Goal: Find specific page/section: Find specific page/section

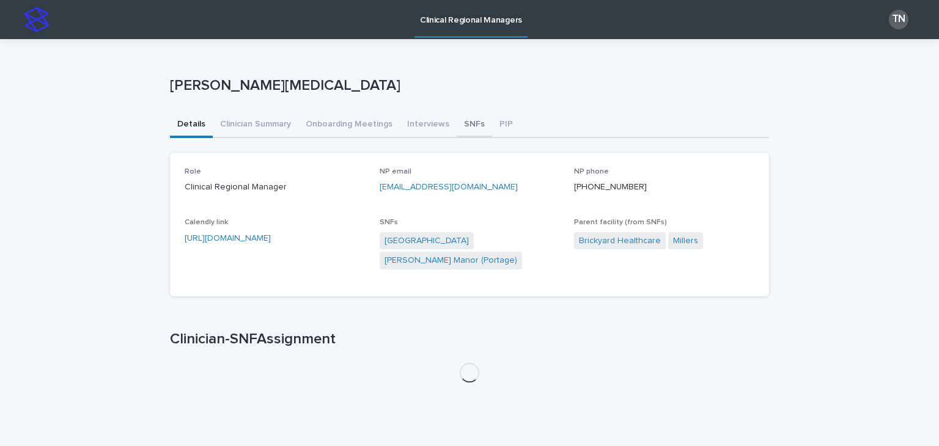
click at [469, 128] on button "SNFs" at bounding box center [473, 125] width 35 height 26
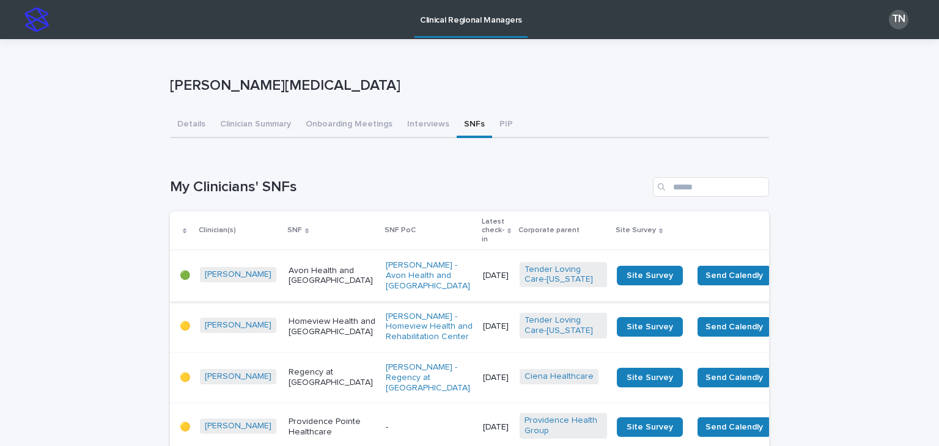
scroll to position [103, 0]
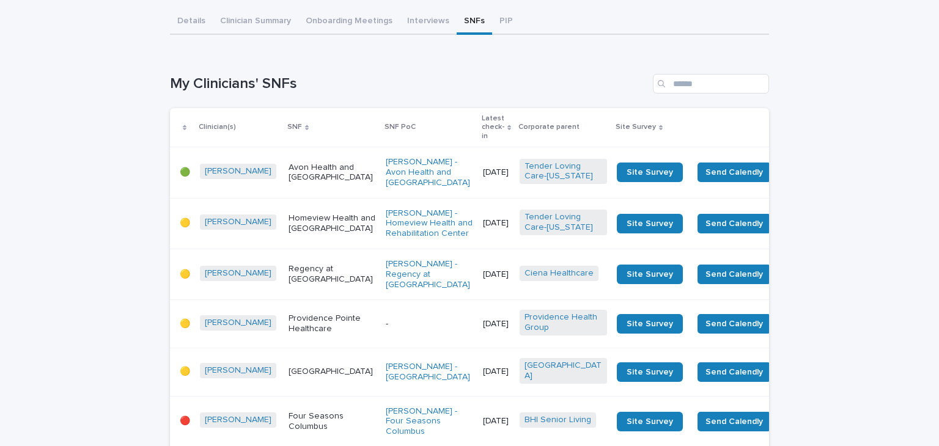
click at [301, 198] on td "Avon Health and [GEOGRAPHIC_DATA]" at bounding box center [332, 172] width 97 height 51
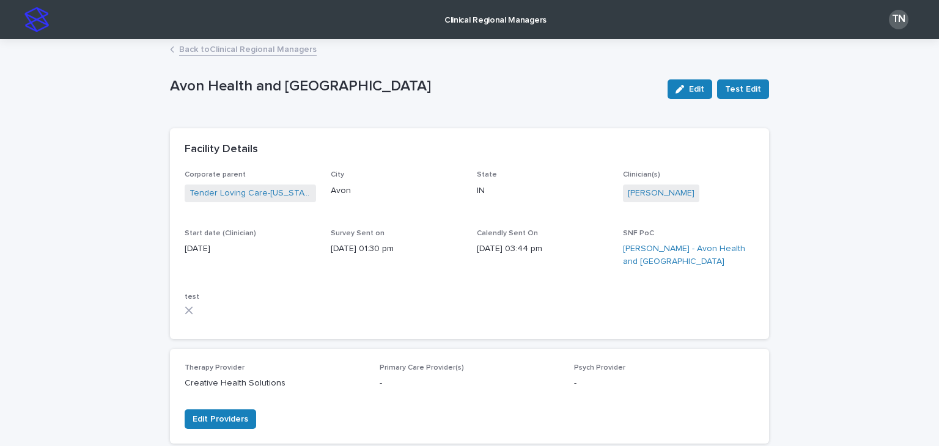
click at [218, 49] on link "Back to Clinical Regional Managers" at bounding box center [247, 49] width 137 height 14
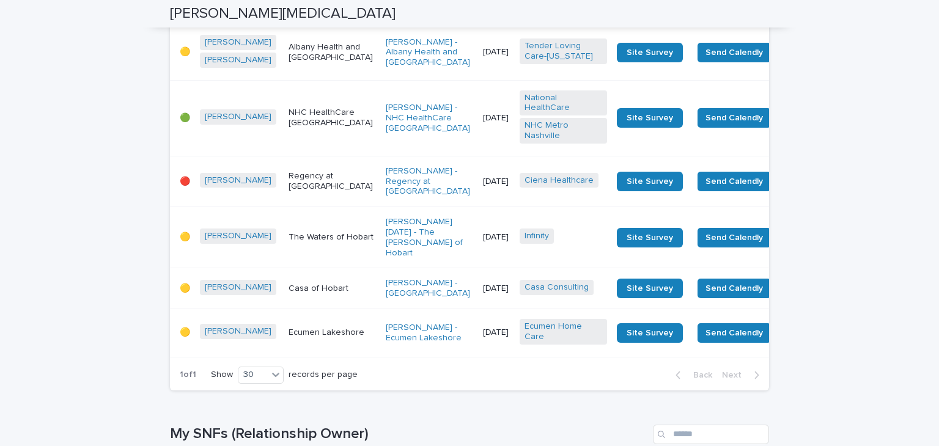
scroll to position [1053, 0]
